Goal: Information Seeking & Learning: Learn about a topic

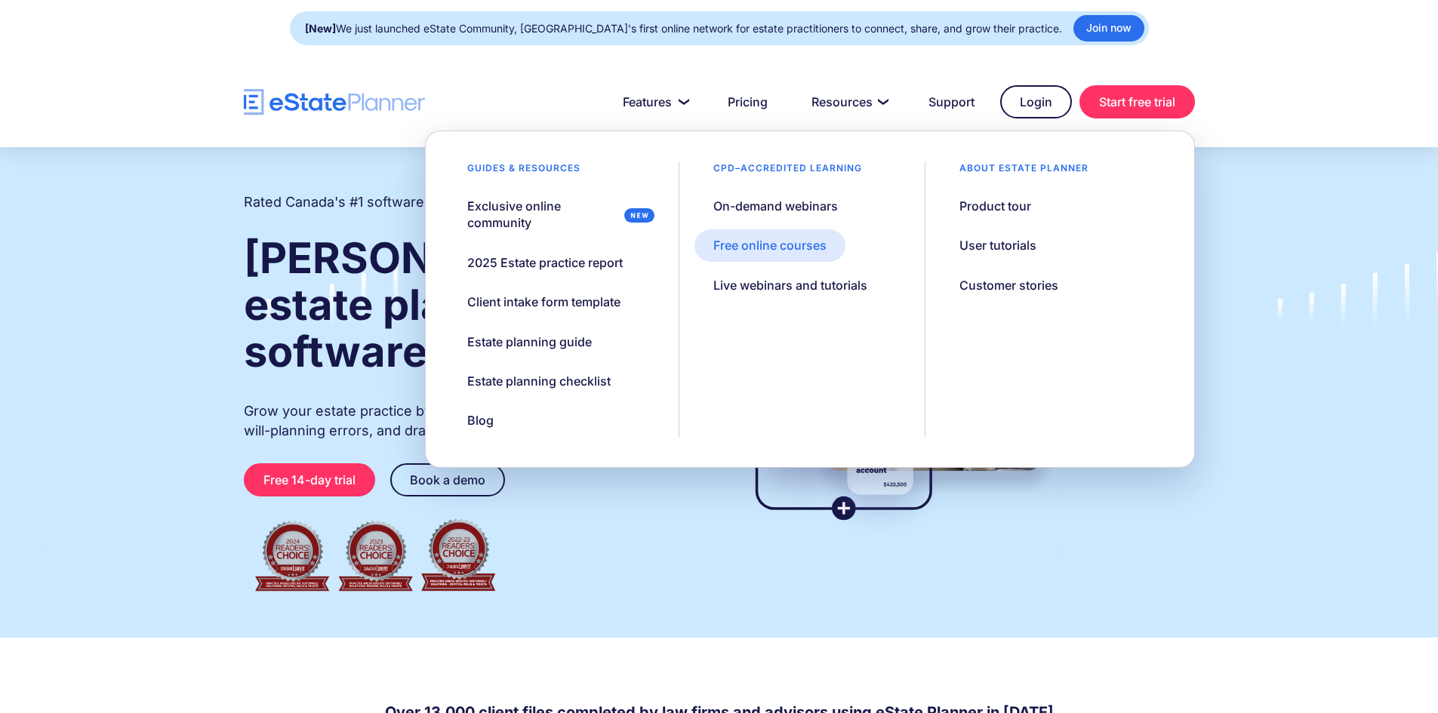
click at [792, 248] on div "Free online courses" at bounding box center [769, 245] width 113 height 17
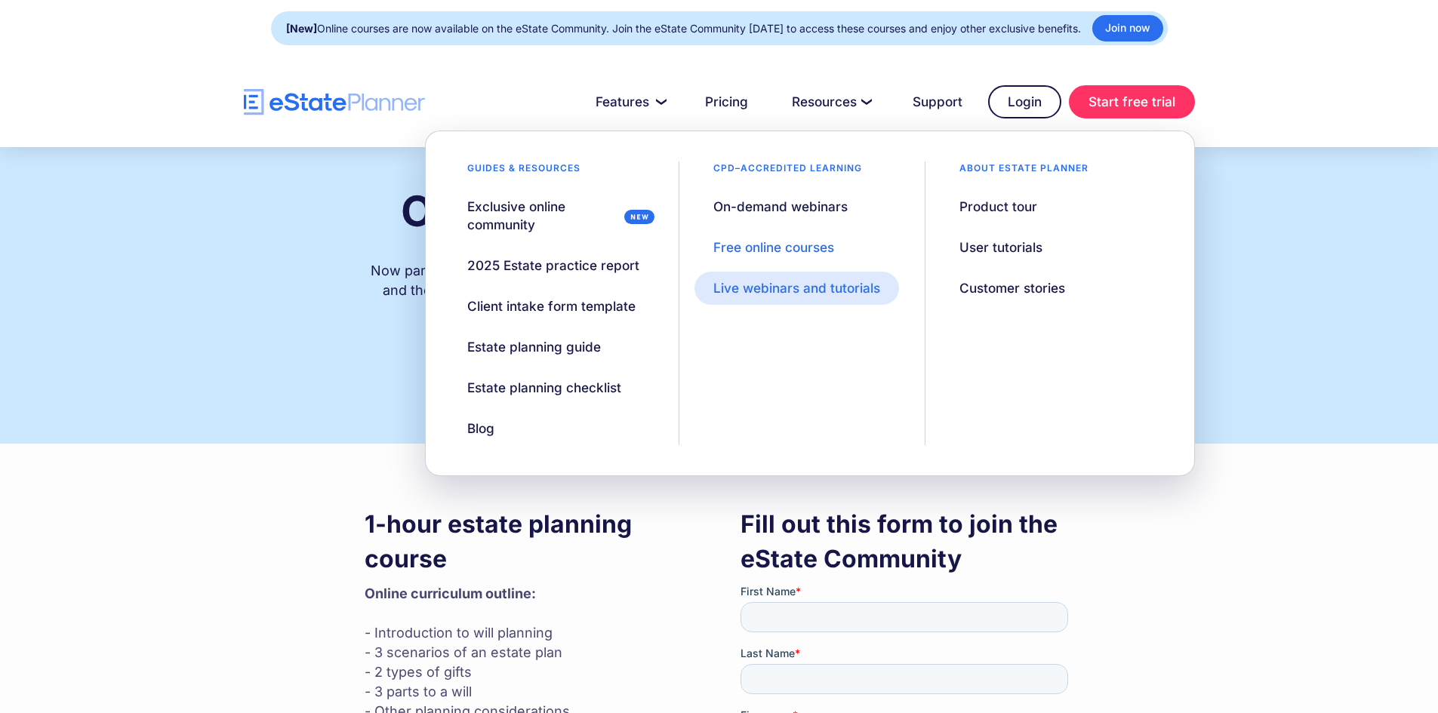
click at [825, 293] on div "Live webinars and tutorials" at bounding box center [796, 288] width 167 height 18
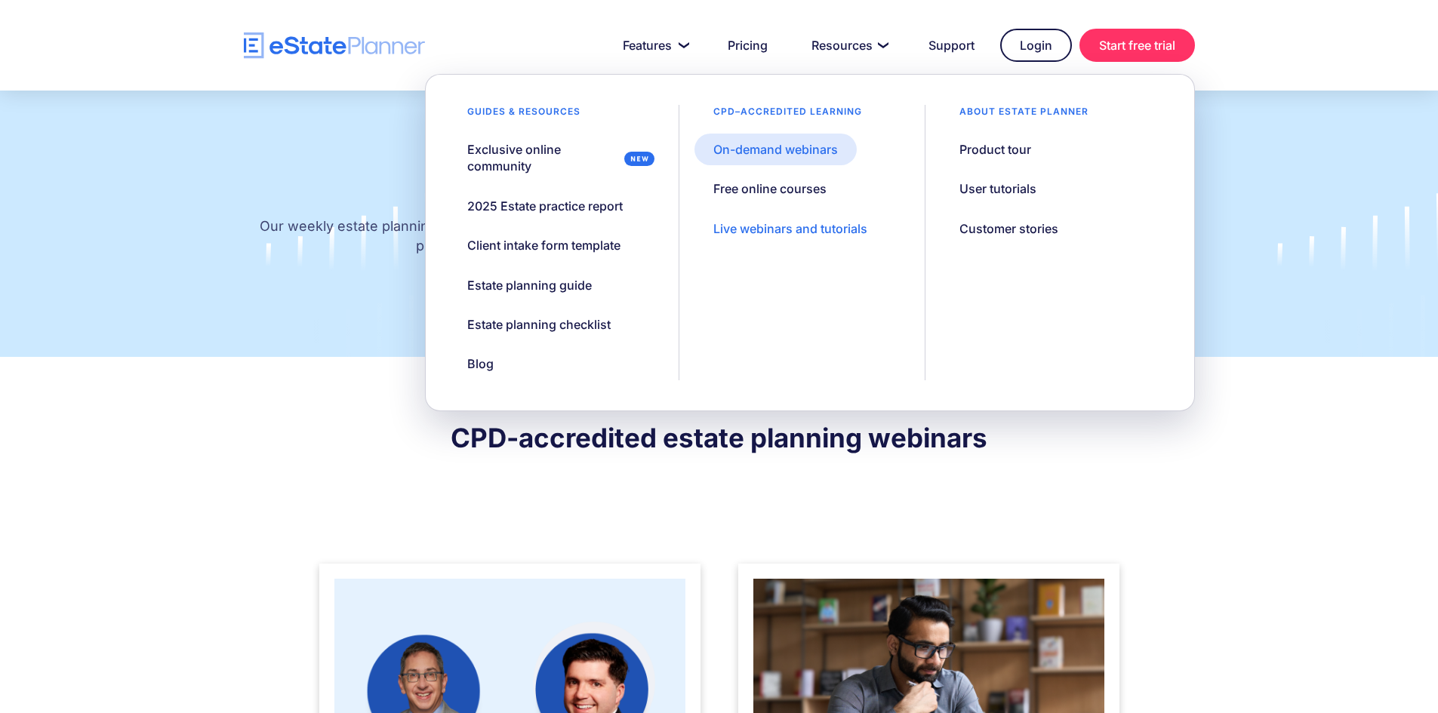
click at [818, 151] on div "On-demand webinars" at bounding box center [775, 149] width 125 height 17
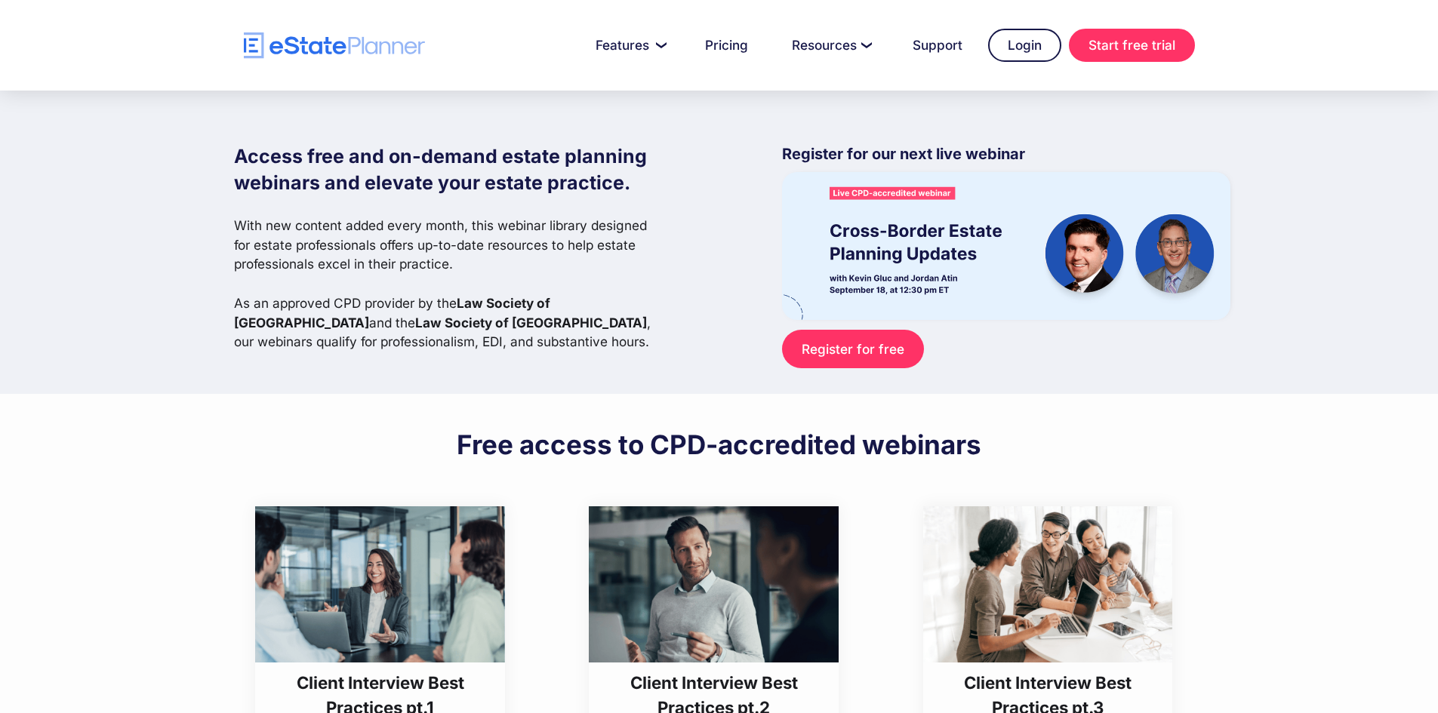
scroll to position [6676, 0]
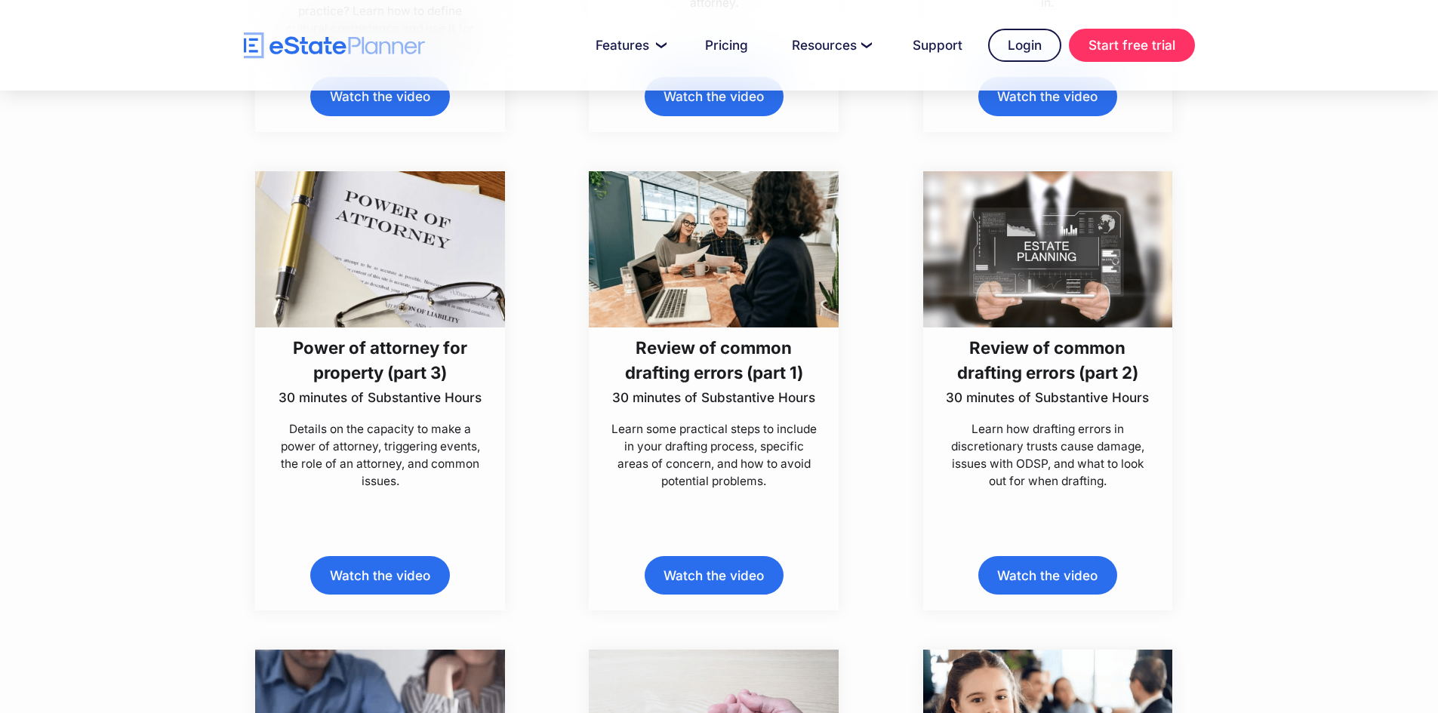
scroll to position [6827, 0]
